Goal: Information Seeking & Learning: Learn about a topic

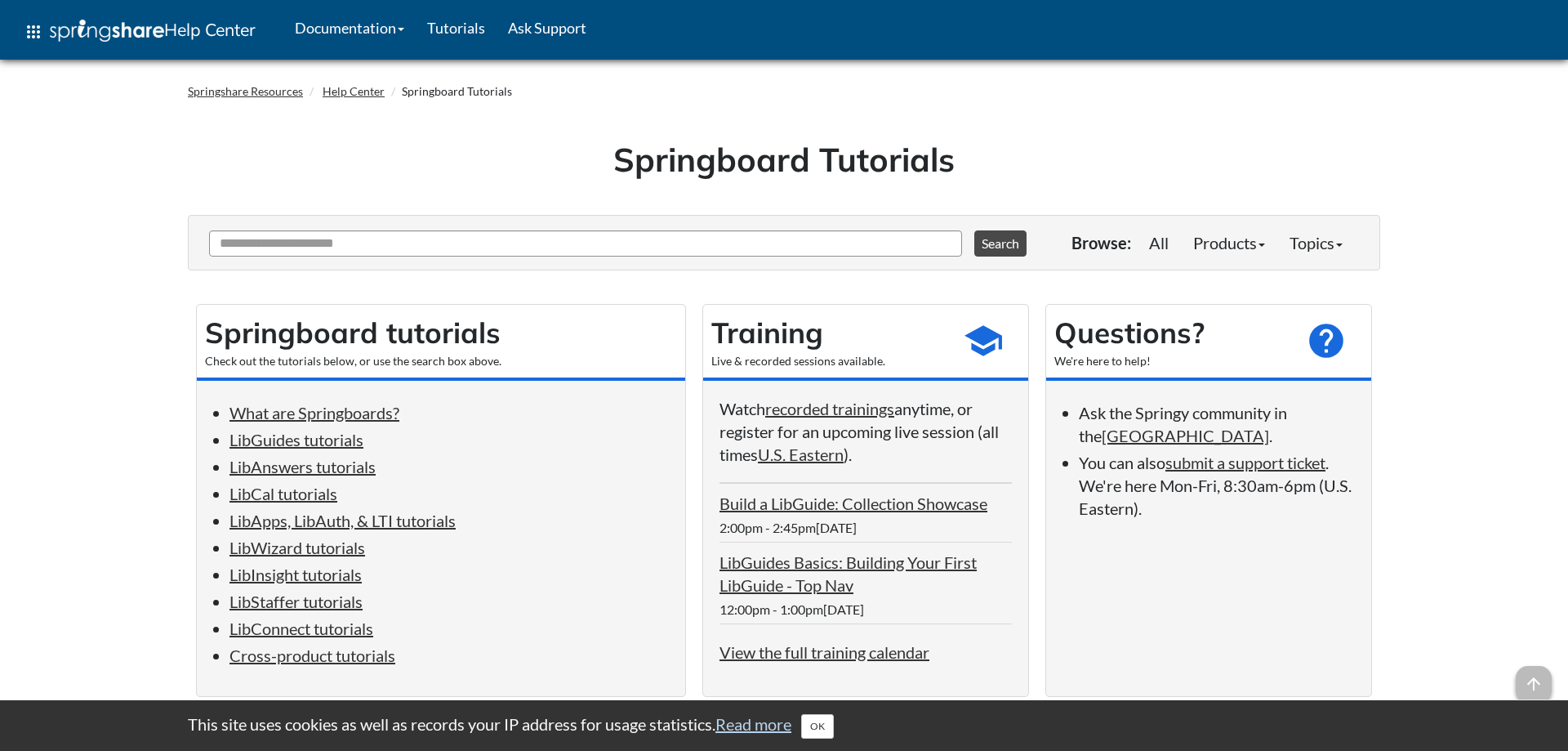
scroll to position [69, 0]
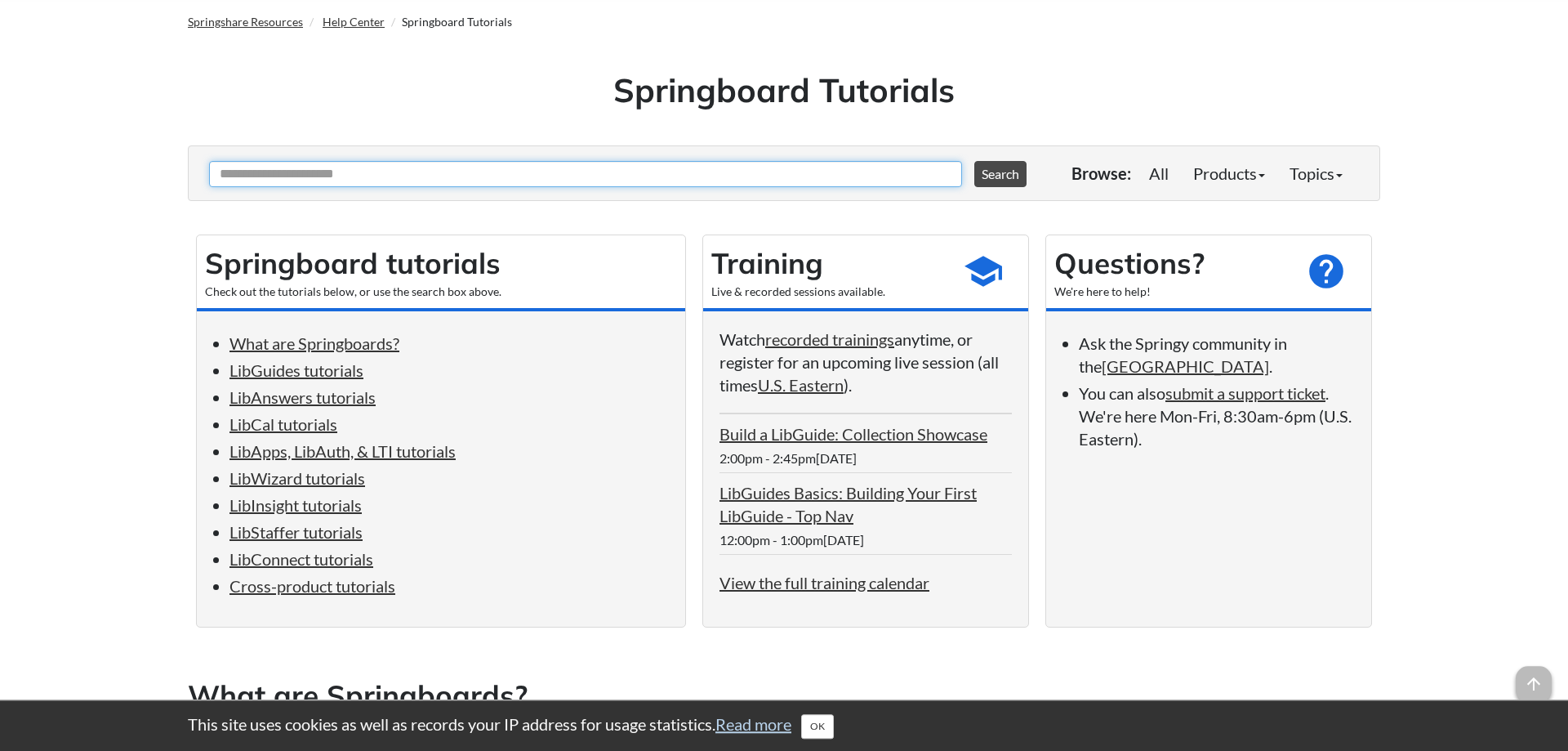
click at [424, 181] on input "Ask Another Question" at bounding box center [585, 173] width 753 height 26
type input "**********"
click at [974, 161] on button "Search" at bounding box center [1000, 173] width 52 height 26
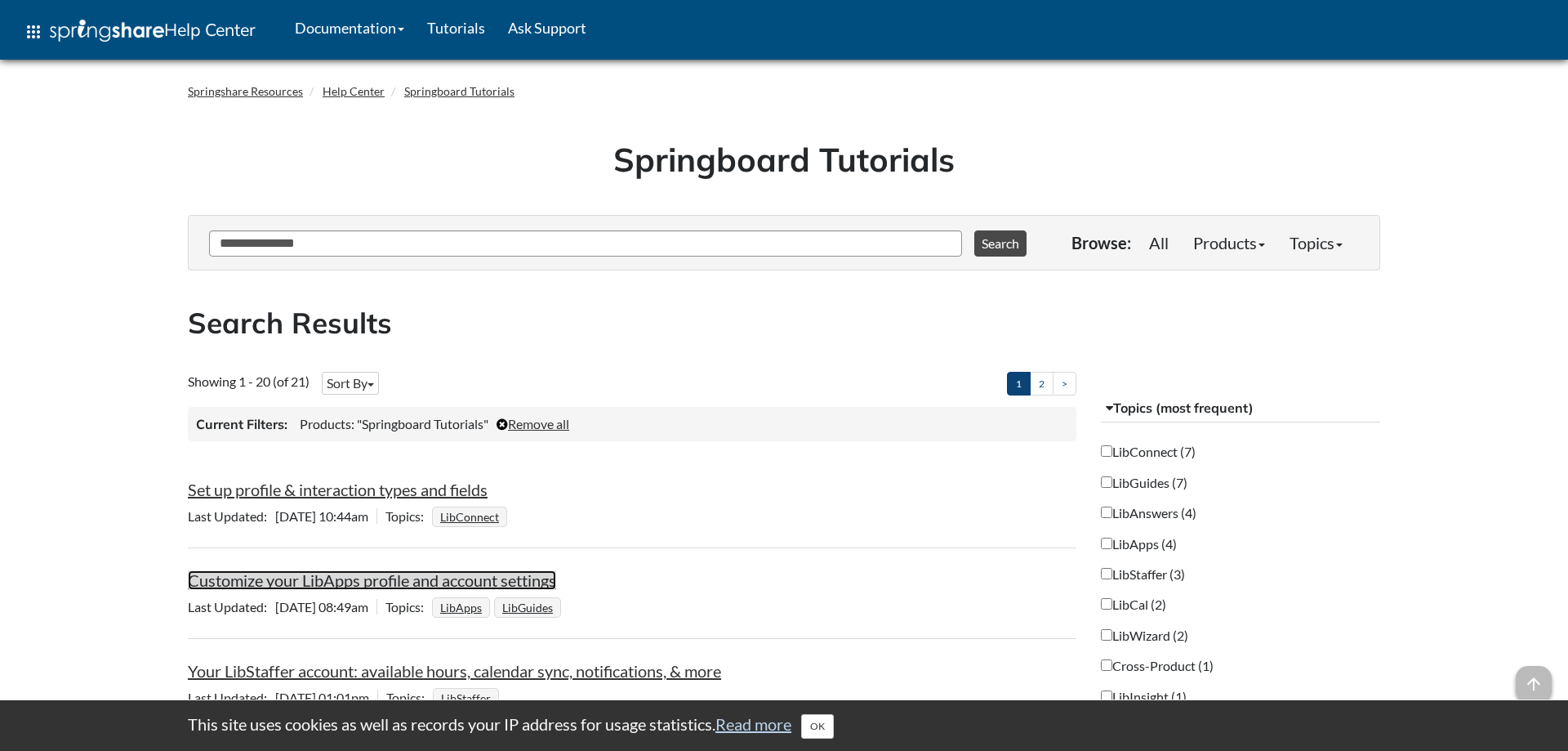
click at [347, 574] on link "Customize your LibApps profile and account settings" at bounding box center [372, 580] width 369 height 19
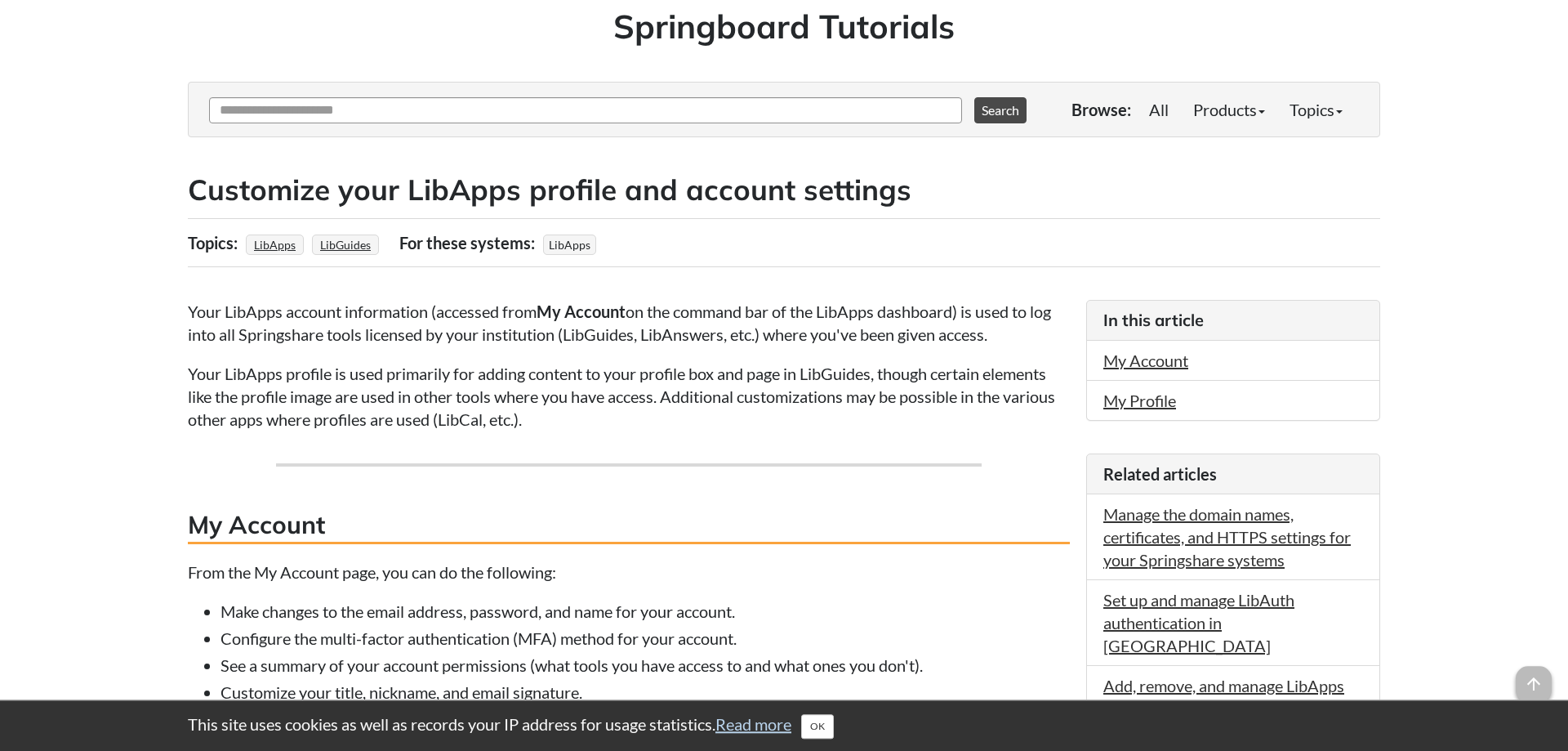
scroll to position [124, 0]
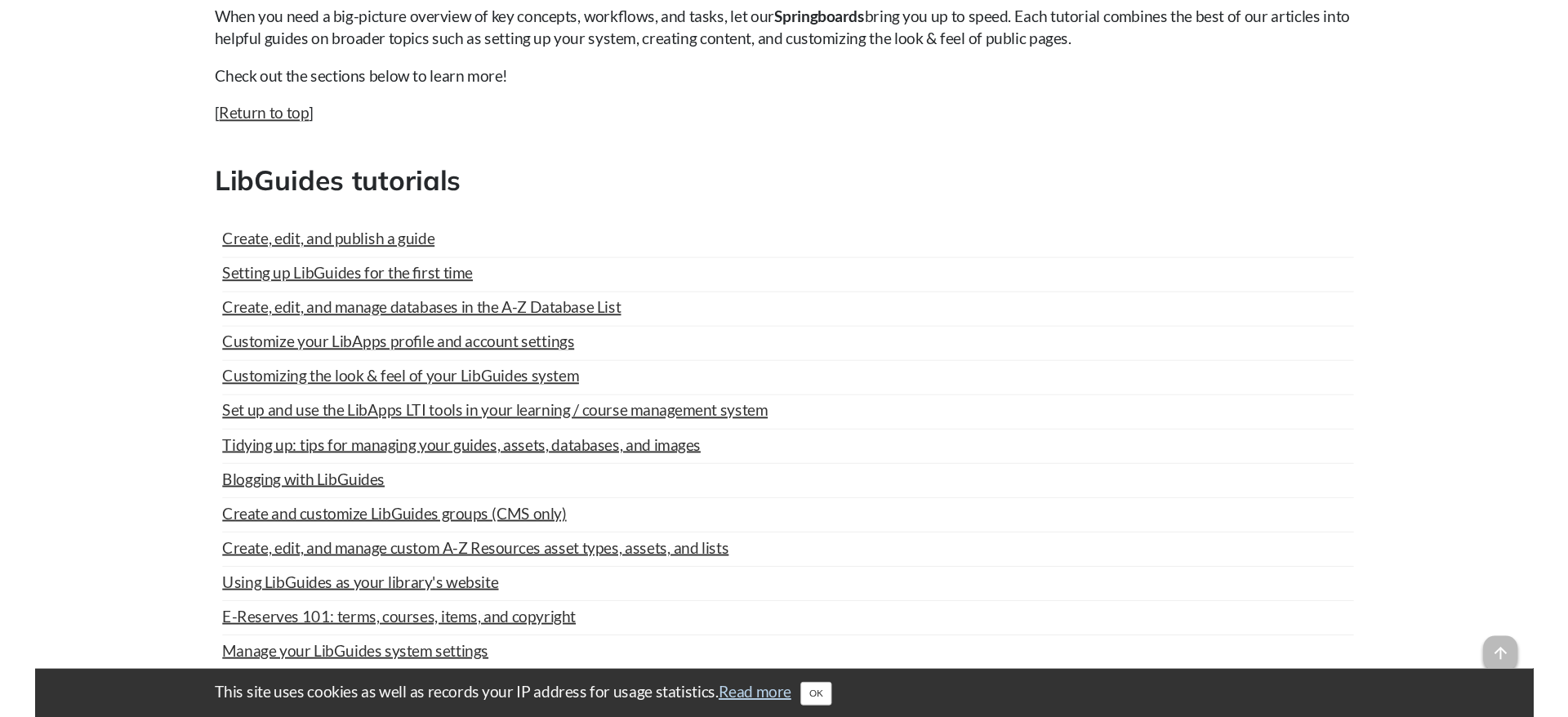
scroll to position [918, 0]
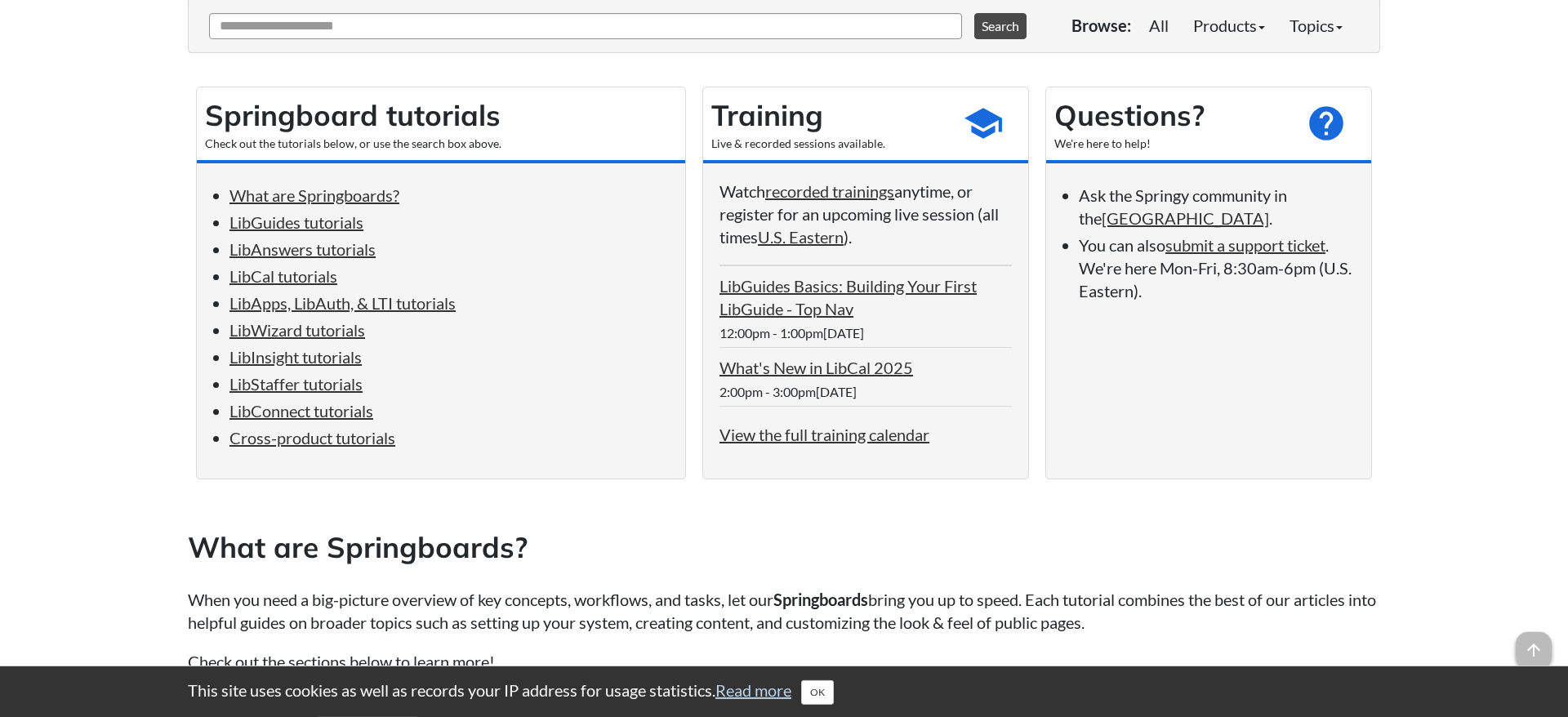
scroll to position [207, 0]
